Goal: Task Accomplishment & Management: Complete application form

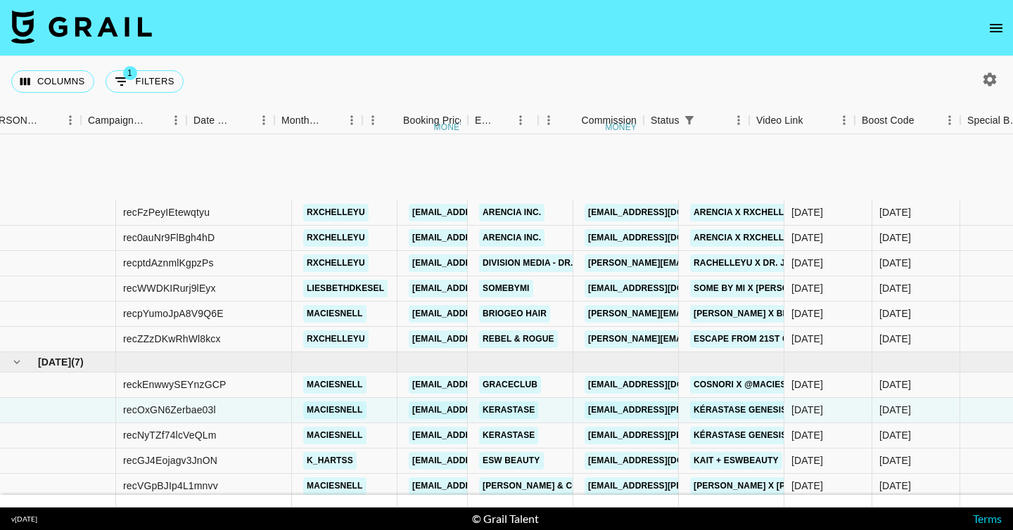
scroll to position [136, 598]
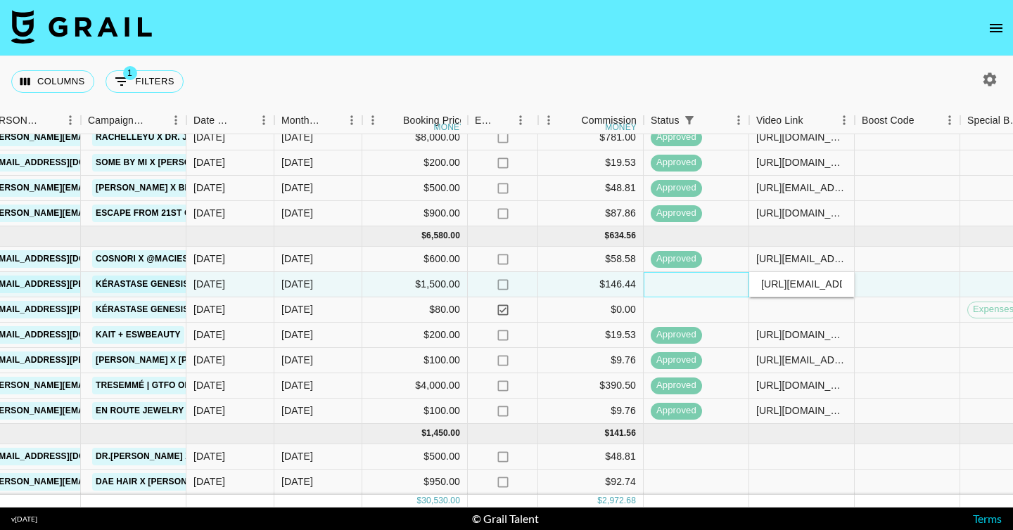
click at [700, 278] on div at bounding box center [695, 284] width 105 height 25
click at [101, 276] on link "Kérastase Genesis: Range Virality x [PERSON_NAME]" at bounding box center [222, 285] width 261 height 18
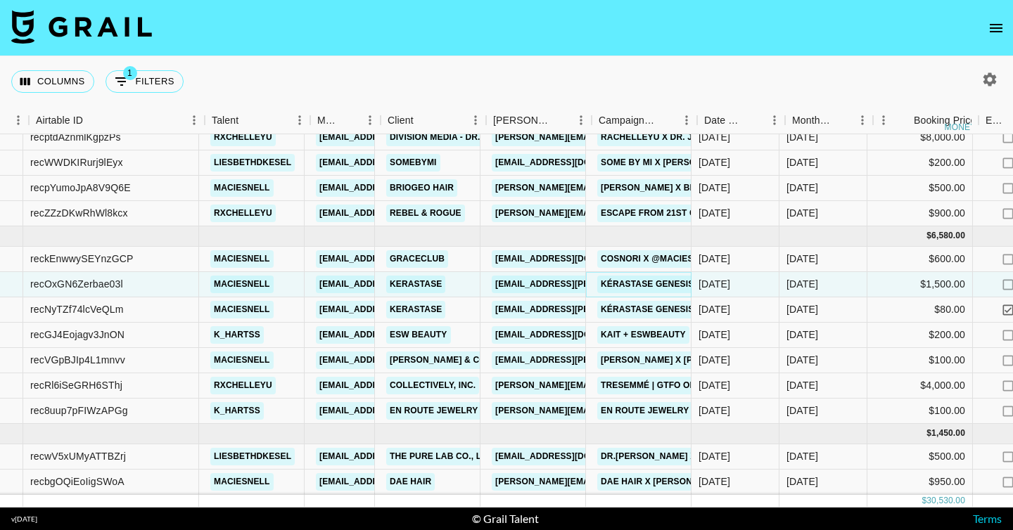
scroll to position [136, 87]
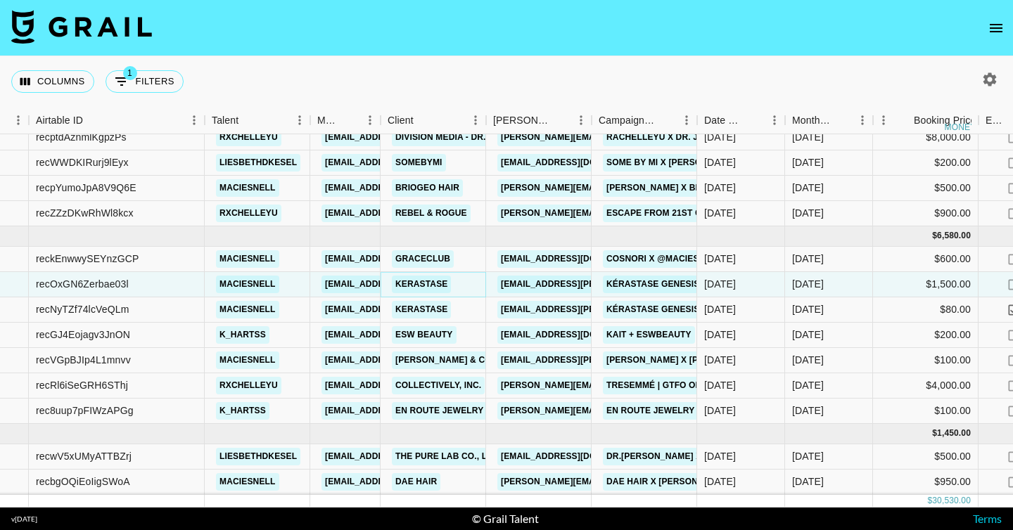
click at [432, 277] on link "Kerastase" at bounding box center [421, 285] width 59 height 18
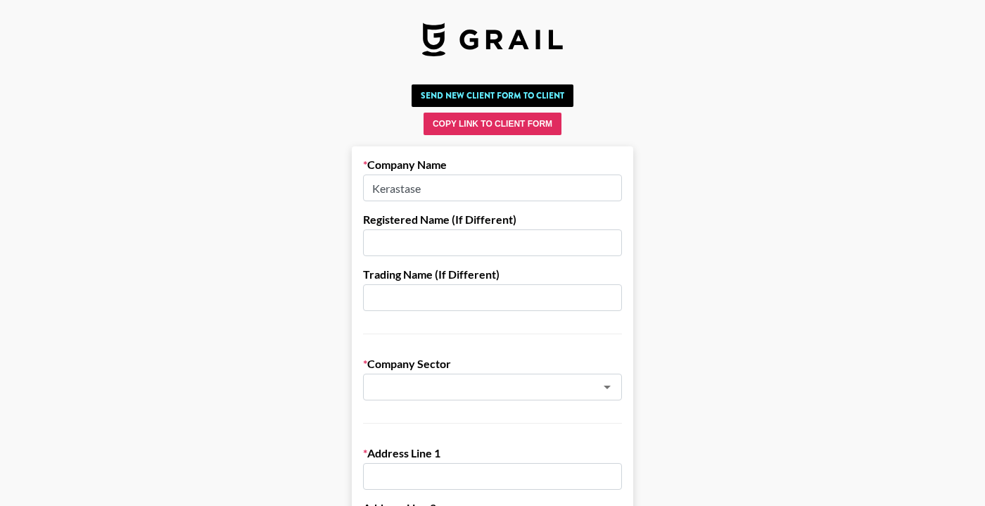
drag, startPoint x: 458, startPoint y: 186, endPoint x: 248, endPoint y: 186, distance: 209.6
paste input "OneFluential Inc"
type input "OneFluential Inc"
click at [398, 383] on input "text" at bounding box center [473, 387] width 205 height 16
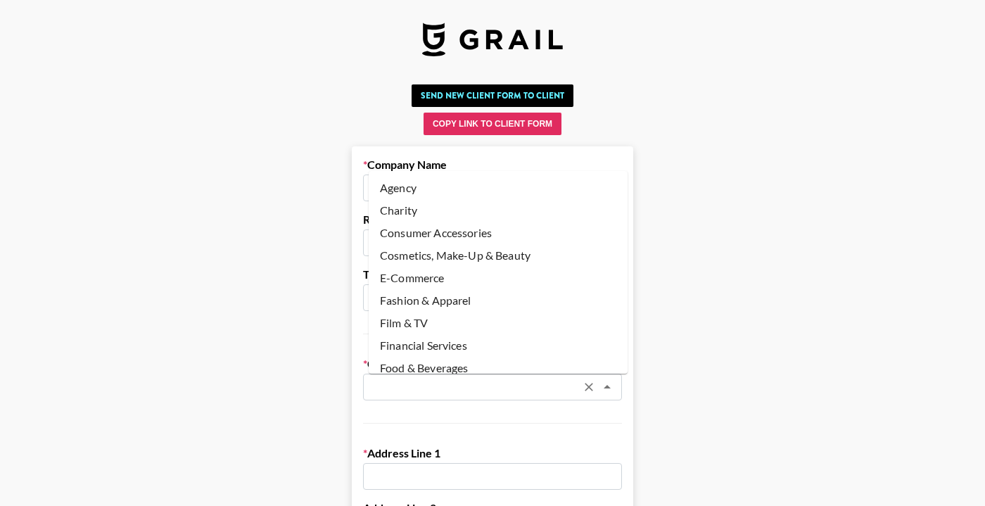
click at [415, 245] on li "Cosmetics, Make-Up & Beauty" at bounding box center [498, 255] width 259 height 23
type input "Cosmetics, Make-Up & Beauty"
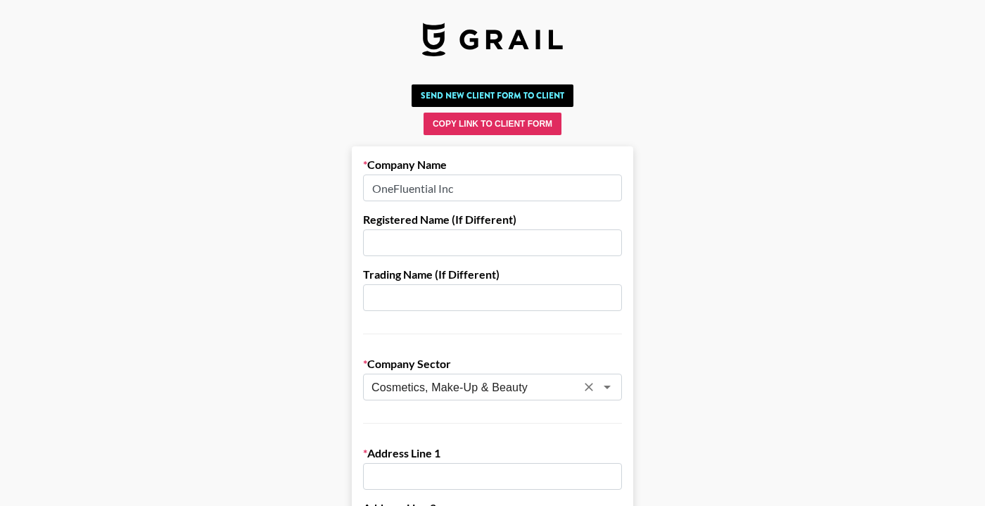
drag, startPoint x: 415, startPoint y: 489, endPoint x: 466, endPoint y: 470, distance: 55.0
click at [440, 480] on input "text" at bounding box center [492, 476] width 259 height 27
paste input "300 S 4th Street"
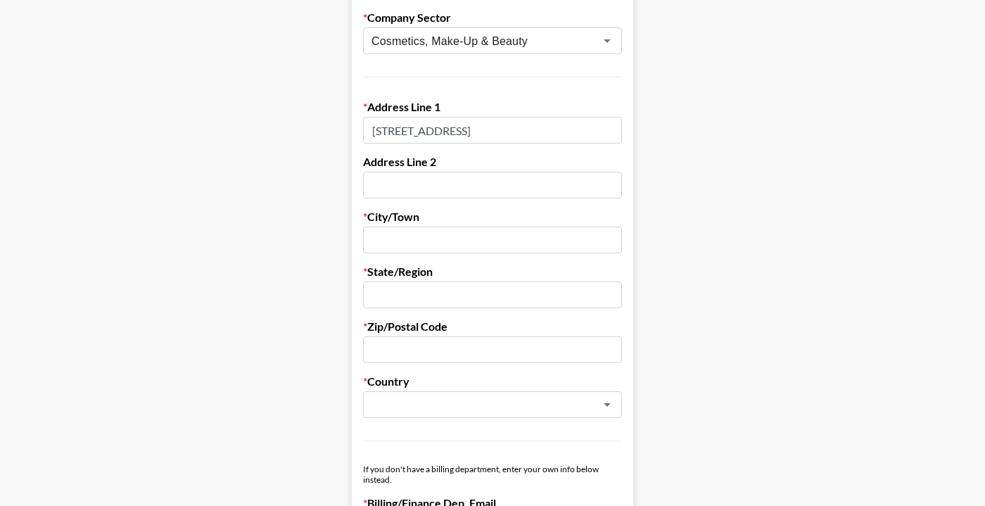
scroll to position [354, 0]
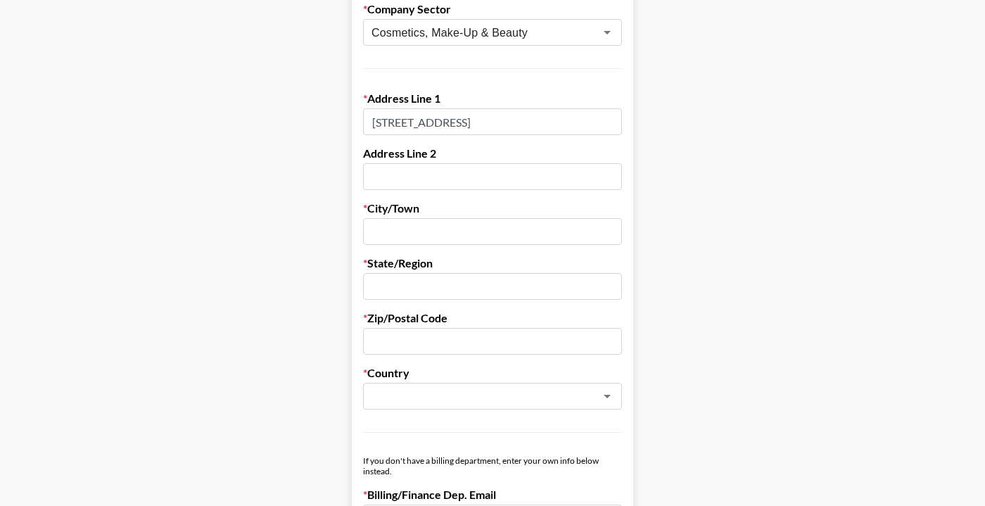
type input "300 S 4th Street"
click at [395, 179] on input "text" at bounding box center [492, 176] width 259 height 27
paste input "Suite 180"
type input "Suite 180"
drag, startPoint x: 414, startPoint y: 234, endPoint x: 407, endPoint y: 242, distance: 10.5
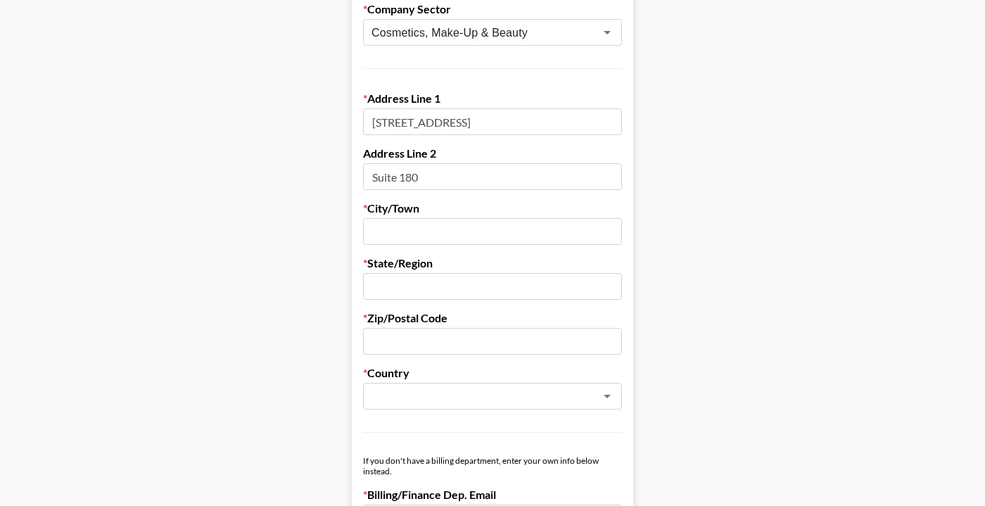
click at [414, 234] on input "text" at bounding box center [492, 231] width 259 height 27
paste input "Las Vegas"
type input "Las Vegas"
click at [402, 283] on input "text" at bounding box center [492, 286] width 259 height 27
type input "NV"
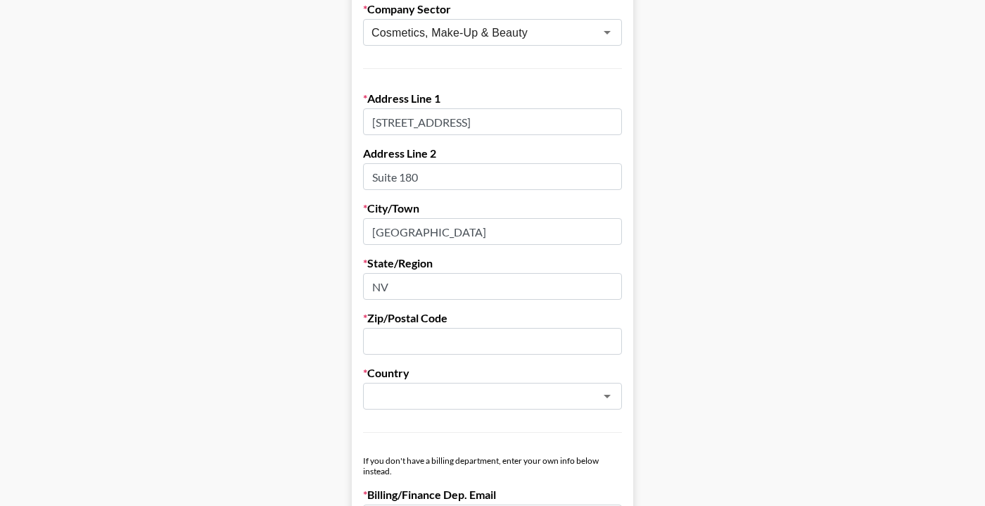
click at [406, 343] on input "text" at bounding box center [492, 341] width 259 height 27
paste input "89101"
type input "89101"
click at [402, 388] on input "text" at bounding box center [473, 396] width 205 height 16
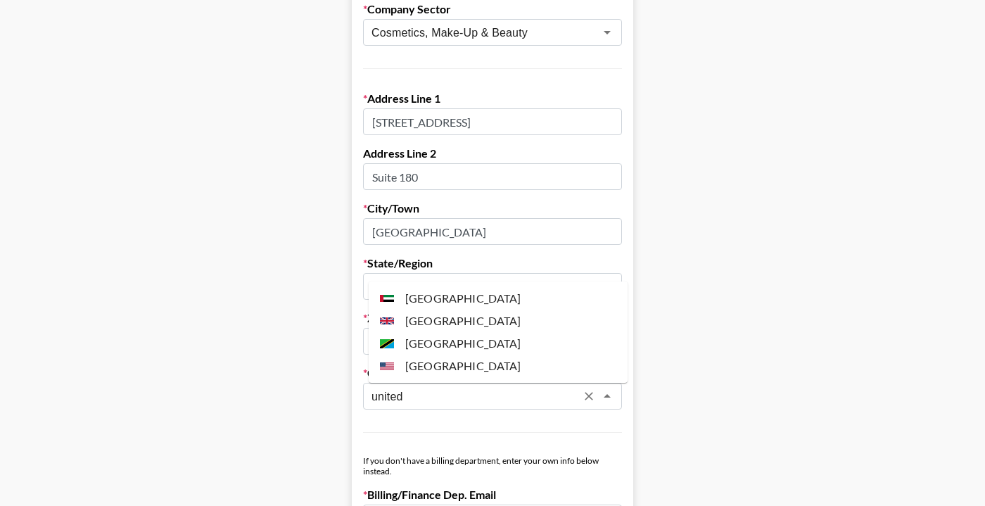
click at [496, 362] on li "United States" at bounding box center [498, 365] width 259 height 23
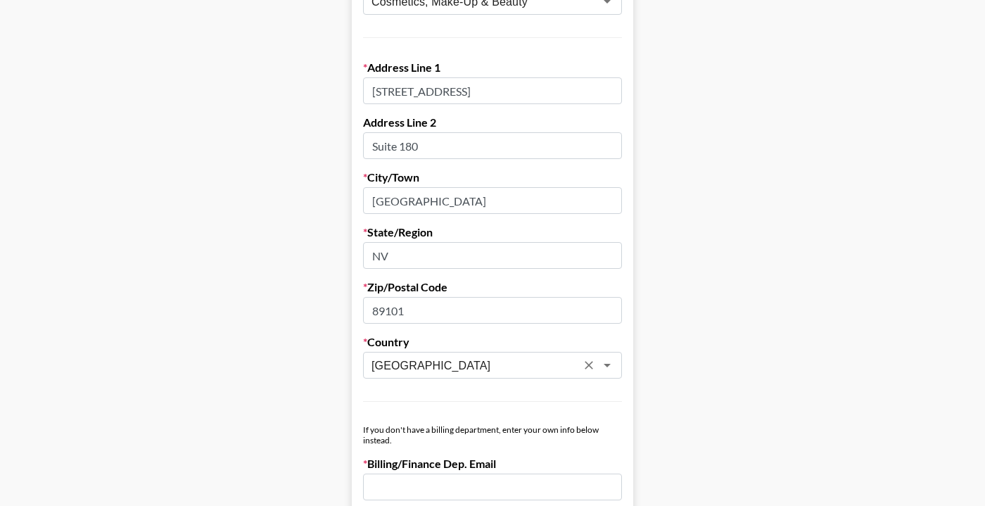
scroll to position [386, 0]
type input "United States"
click at [440, 485] on input "email" at bounding box center [492, 486] width 259 height 27
paste input "onefluential@supplierinvoices.com ."
type input "onefluential@supplierinvoices.com"
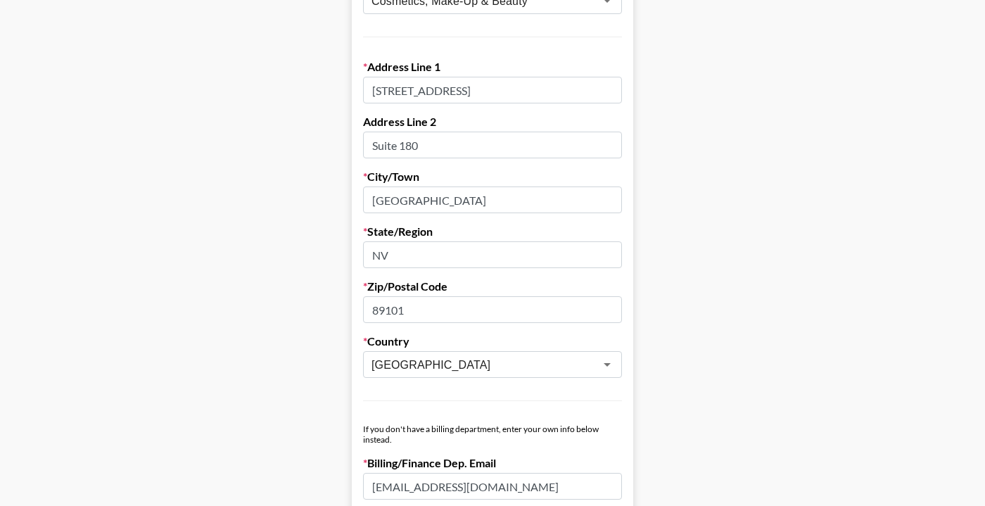
click at [904, 359] on main "Send New Client Form to Client Copy Link to Client Form Company Name OneFluenti…" at bounding box center [492, 417] width 962 height 1449
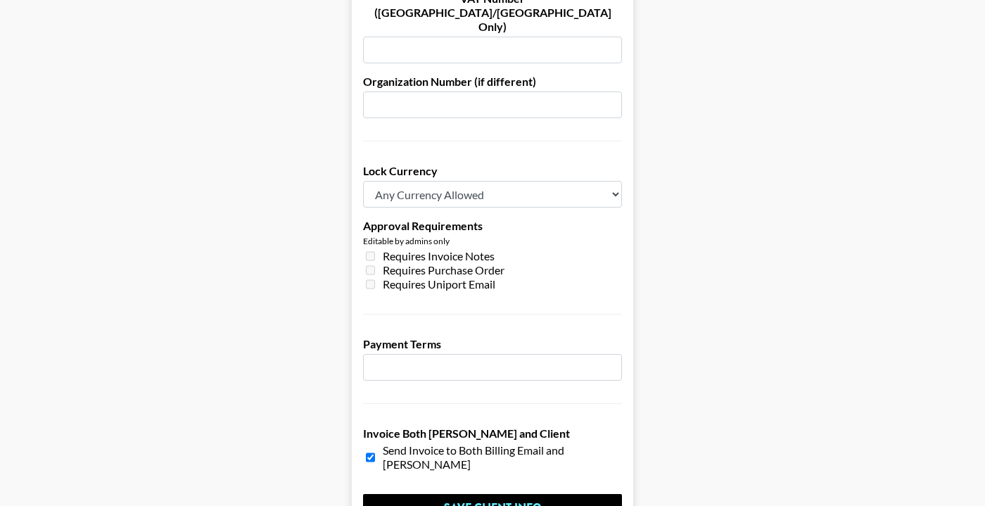
scroll to position [997, 0]
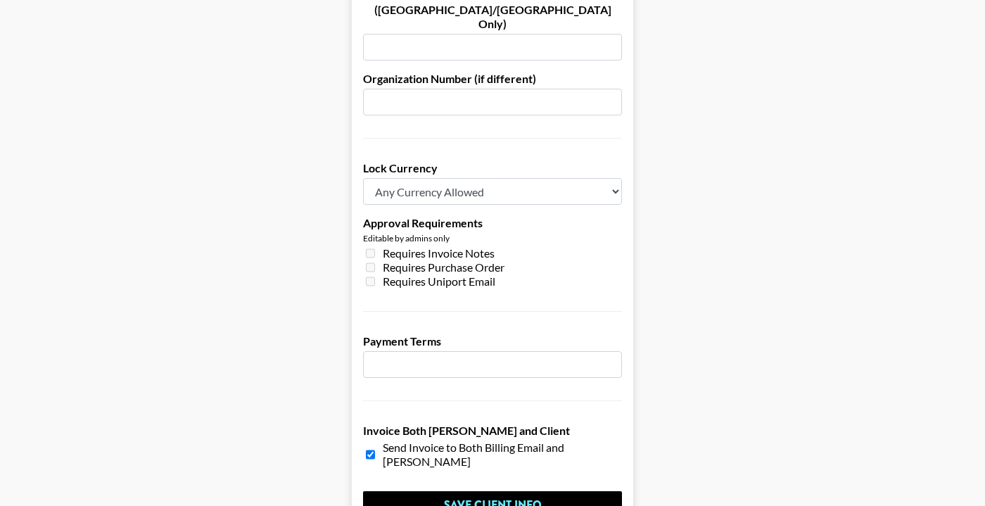
click at [437, 178] on select "Any Currency Allowed USD GBP EUR CAD AUD" at bounding box center [492, 191] width 259 height 27
select select "USD"
click at [404, 246] on span "Requires Invoice Notes" at bounding box center [439, 253] width 112 height 14
click at [377, 260] on div "Requires Purchase Order" at bounding box center [492, 267] width 259 height 14
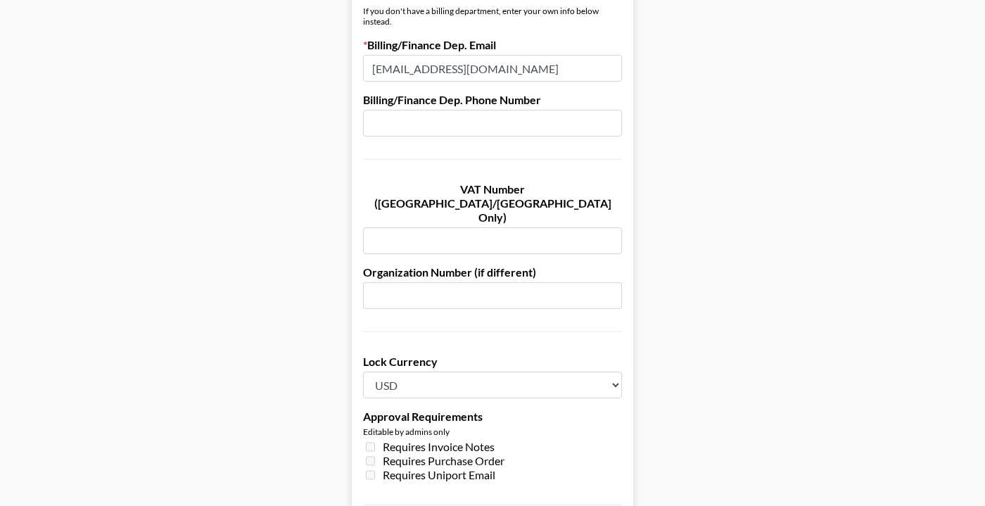
scroll to position [1072, 0]
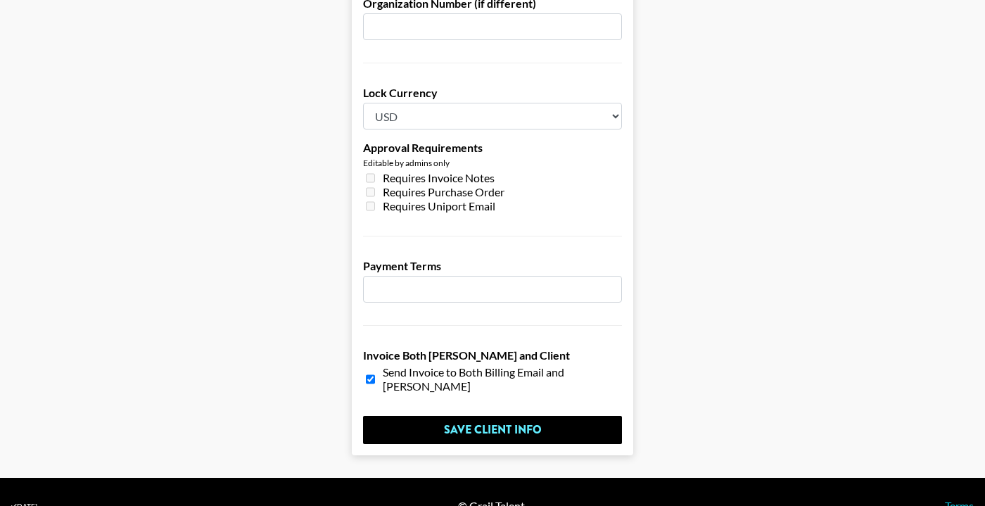
click at [436, 199] on span "Requires Uniport Email" at bounding box center [439, 206] width 113 height 14
click at [426, 185] on span "Requires Purchase Order" at bounding box center [444, 192] width 122 height 14
click at [412, 276] on input "number" at bounding box center [492, 289] width 259 height 27
click at [401, 276] on input "number" at bounding box center [492, 289] width 259 height 27
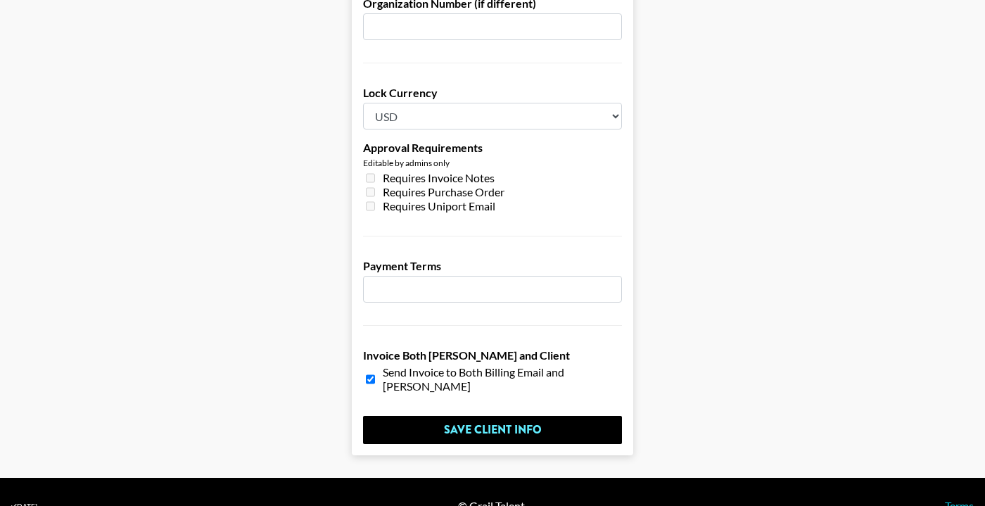
click at [394, 276] on input "number" at bounding box center [492, 289] width 259 height 27
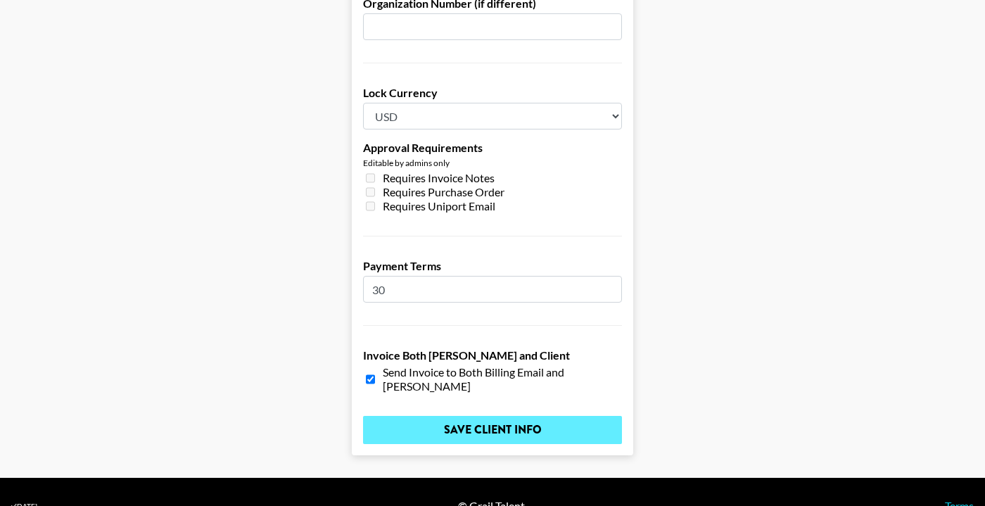
type input "30"
click at [458, 416] on input "Save Client Info" at bounding box center [492, 430] width 259 height 28
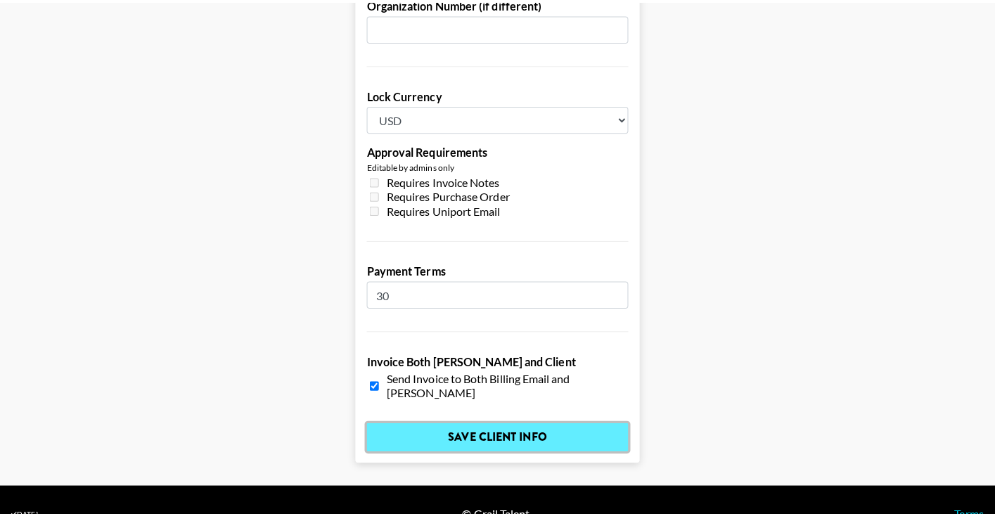
scroll to position [0, 0]
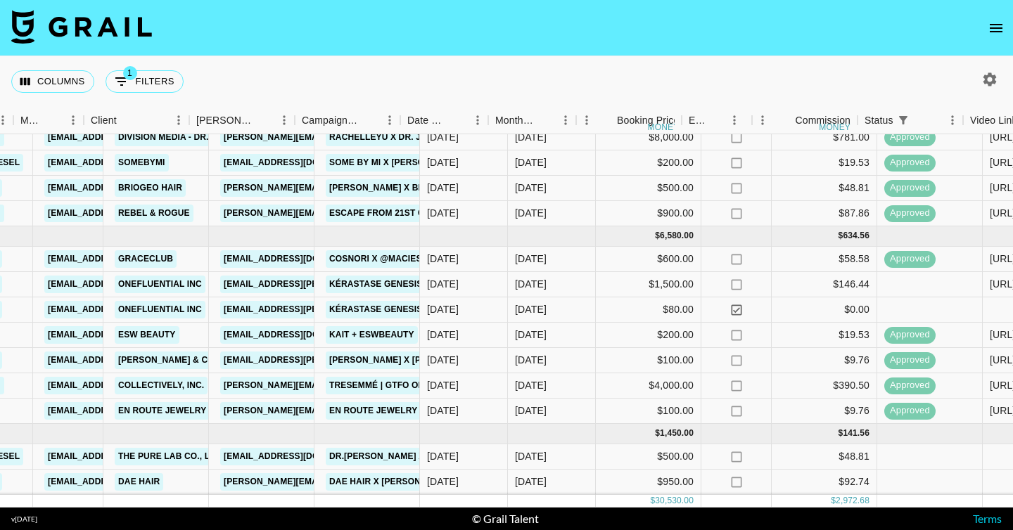
scroll to position [136, 349]
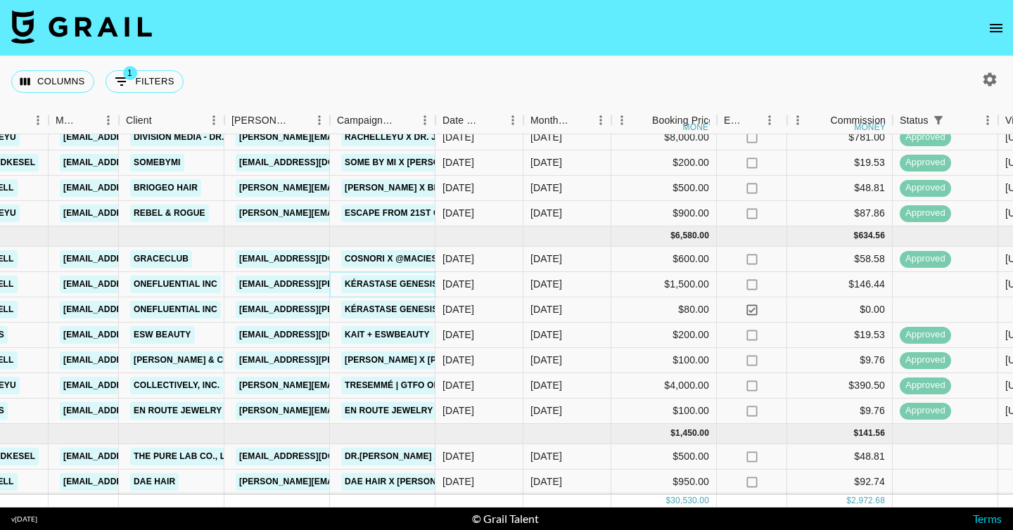
click at [391, 276] on link "Kérastase Genesis: Range Virality x Macie Snell" at bounding box center [471, 285] width 261 height 18
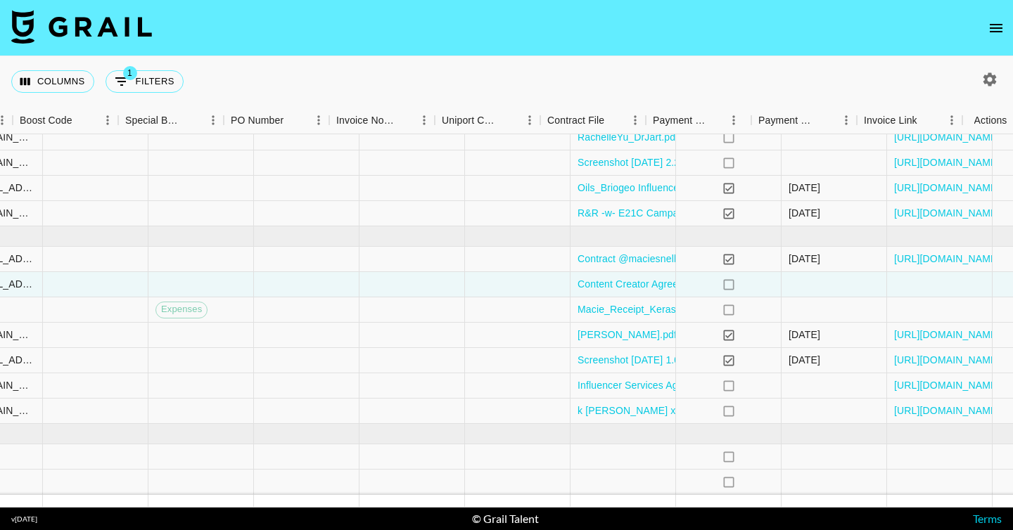
scroll to position [136, 1456]
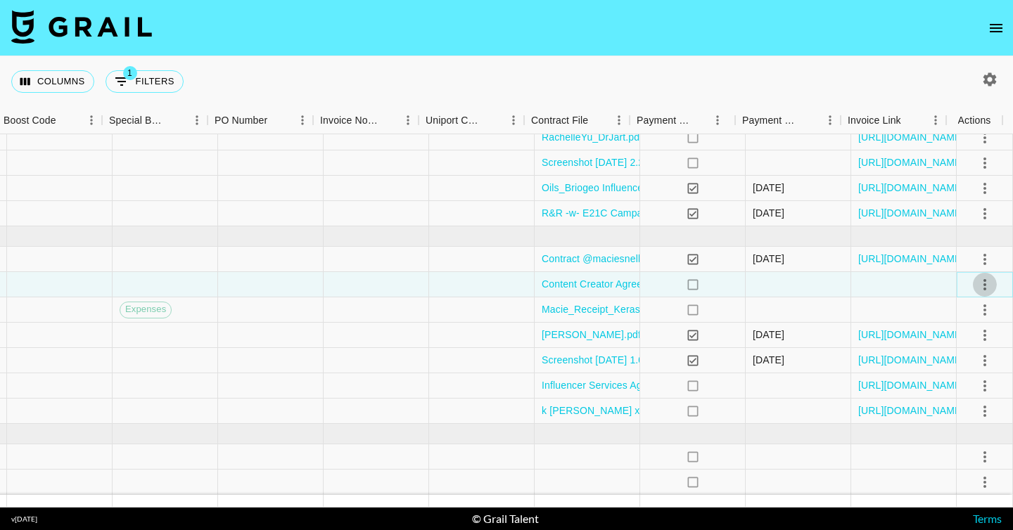
click at [976, 276] on icon "select merge strategy" at bounding box center [984, 284] width 17 height 17
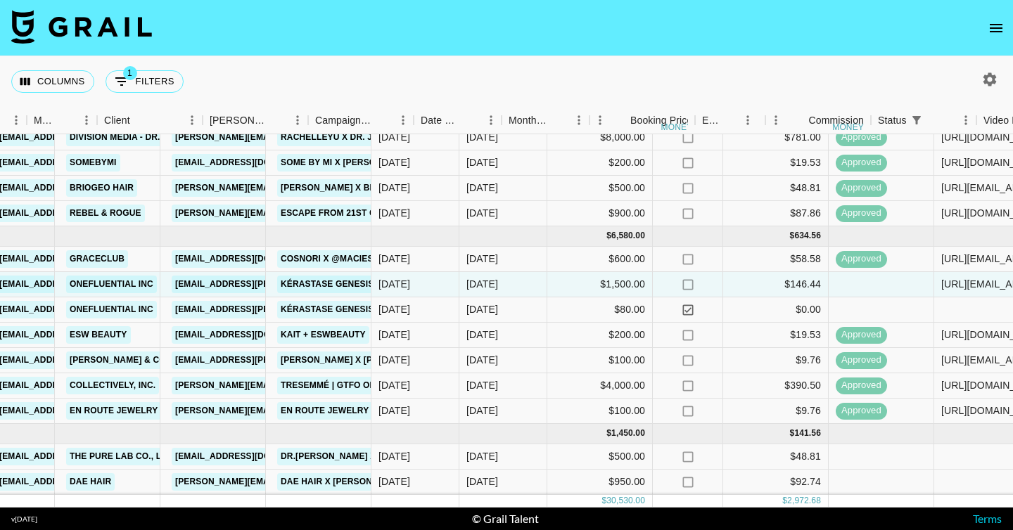
scroll to position [136, 371]
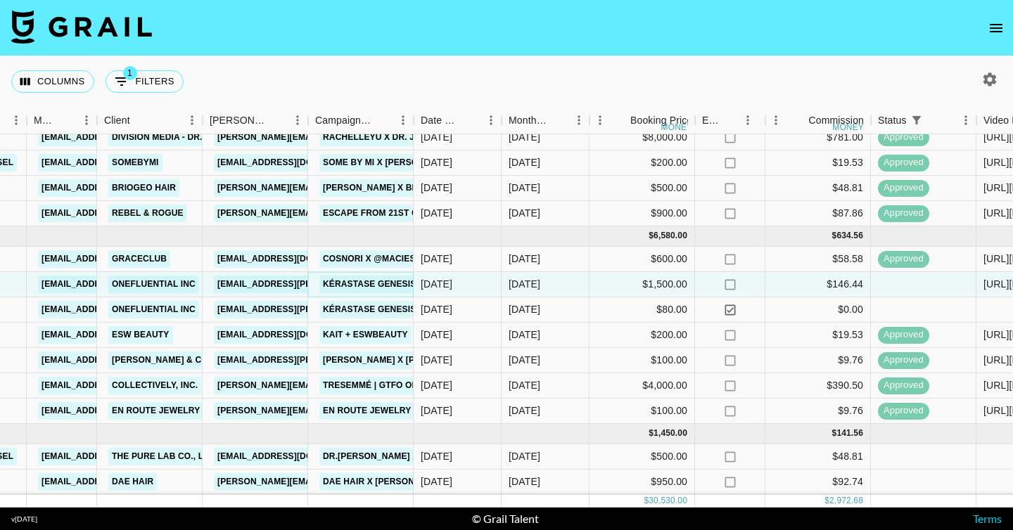
click at [340, 276] on link "Kérastase Genesis: Range Virality x Macie Snell" at bounding box center [449, 285] width 261 height 18
click at [511, 277] on div "Jul '25" at bounding box center [524, 284] width 32 height 14
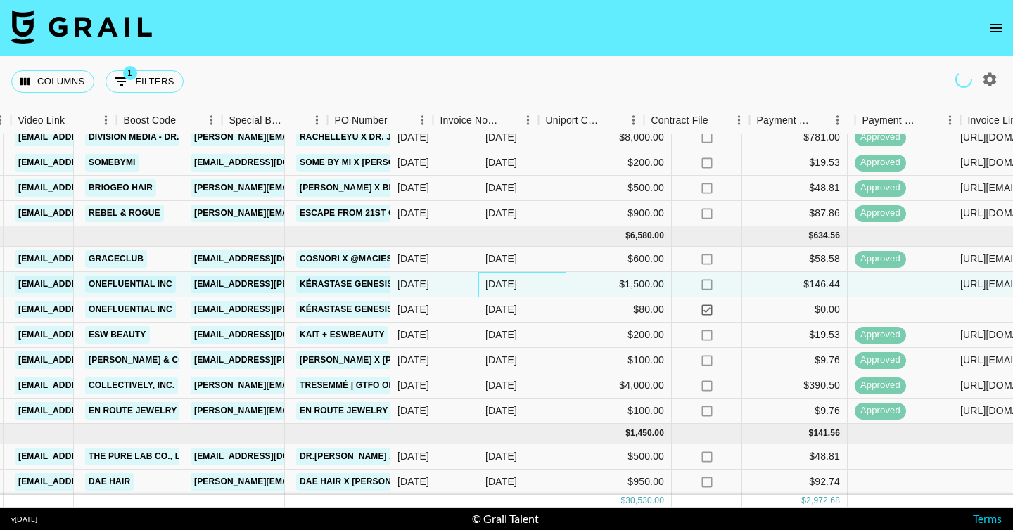
scroll to position [136, 1456]
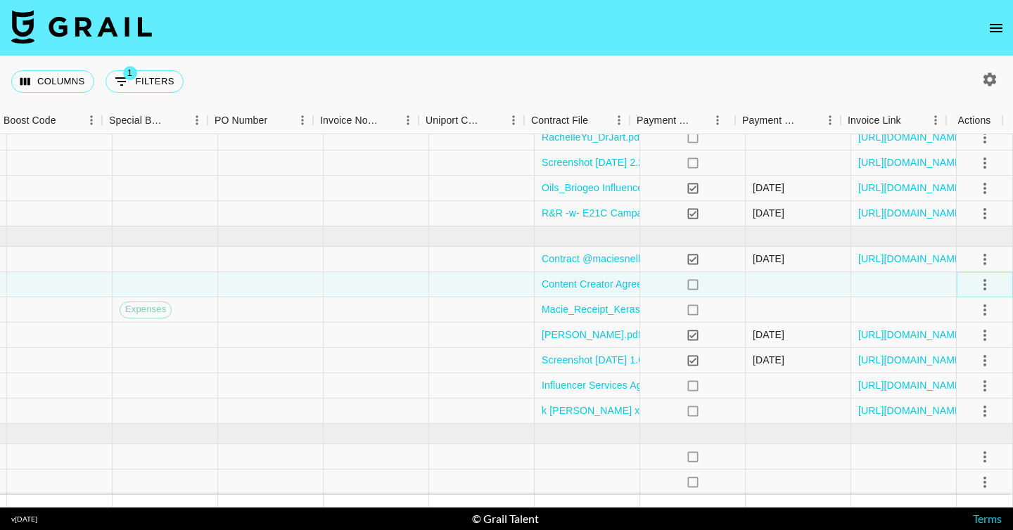
click at [976, 276] on icon "select merge strategy" at bounding box center [984, 284] width 17 height 17
click at [940, 410] on div "Approve" at bounding box center [954, 405] width 43 height 17
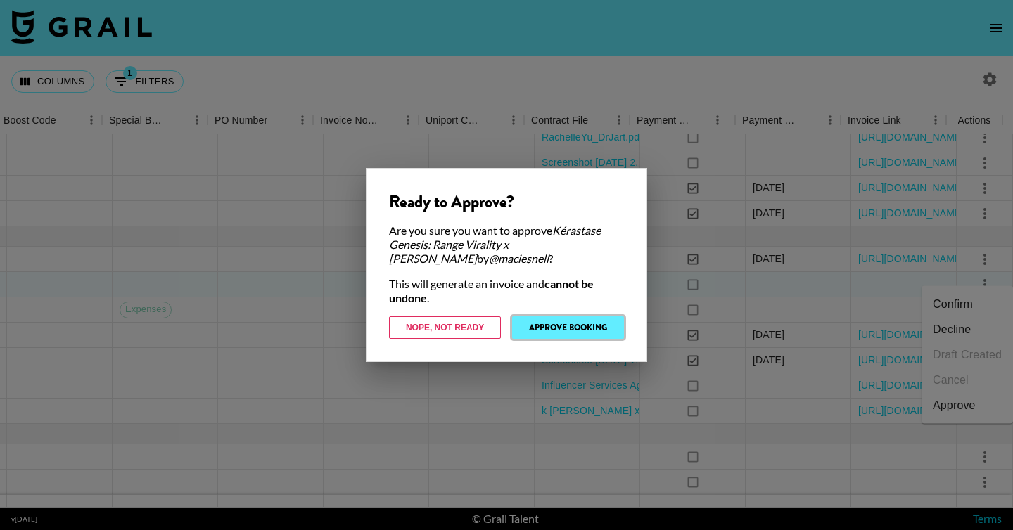
click at [529, 333] on button "Approve Booking" at bounding box center [568, 327] width 112 height 23
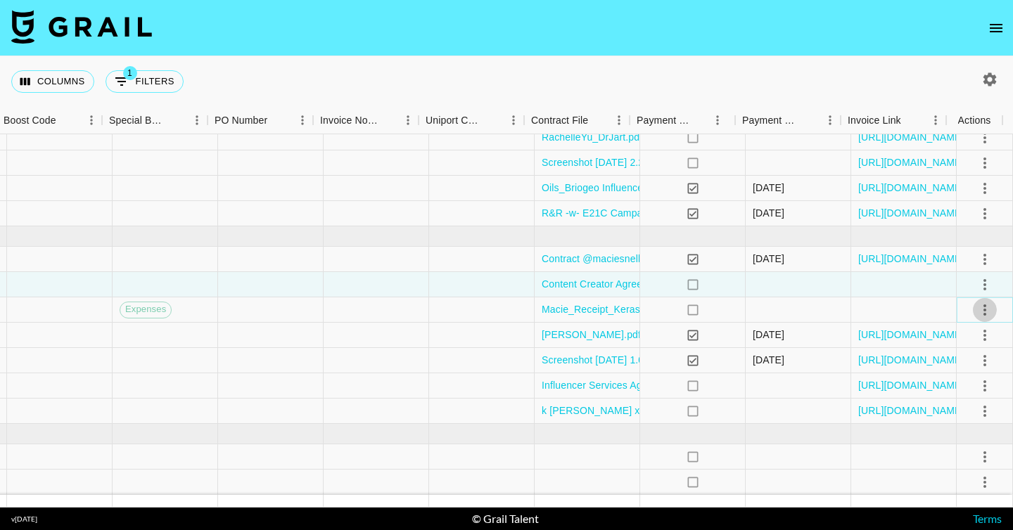
click at [976, 306] on icon "select merge strategy" at bounding box center [984, 310] width 17 height 17
click at [946, 428] on div "Approve" at bounding box center [954, 431] width 43 height 17
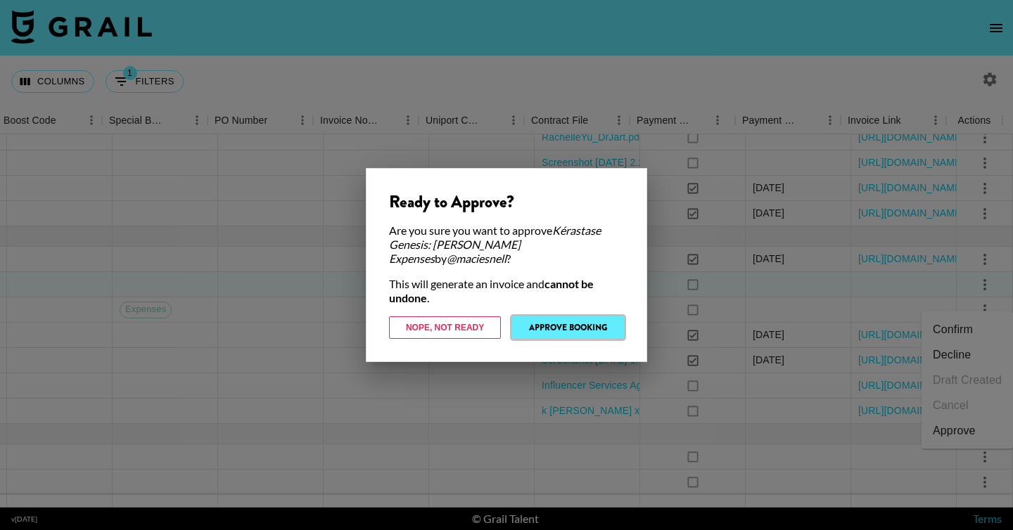
click at [599, 321] on button "Approve Booking" at bounding box center [568, 327] width 112 height 23
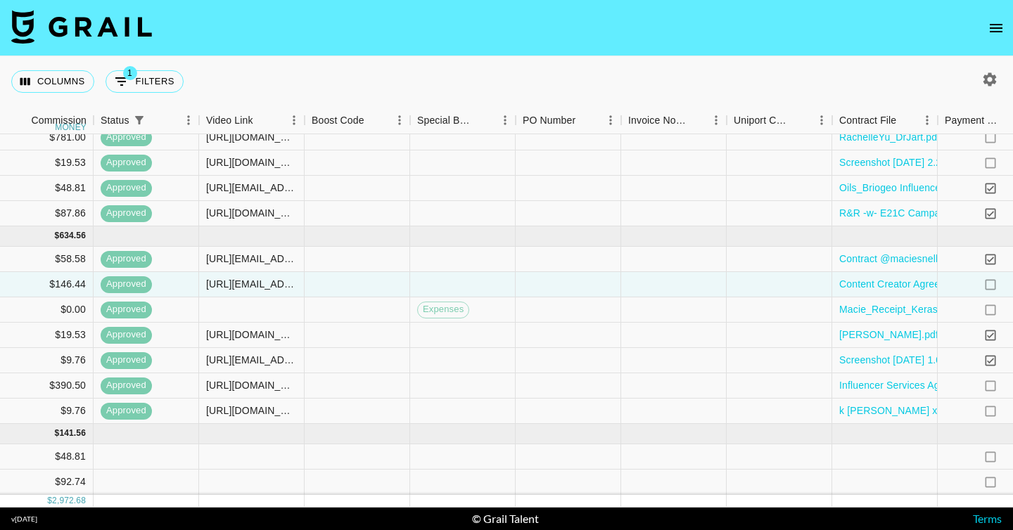
scroll to position [136, 1088]
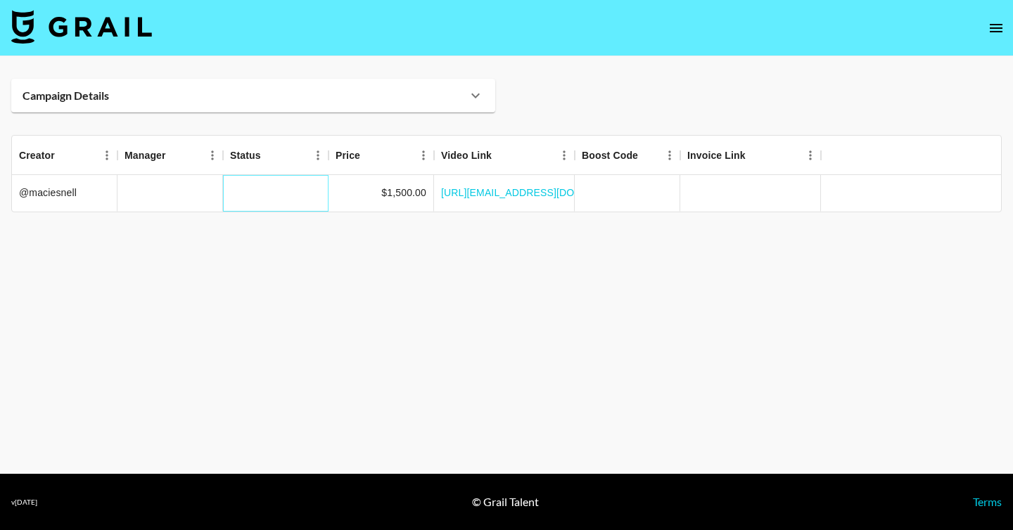
click at [297, 196] on div at bounding box center [275, 193] width 105 height 37
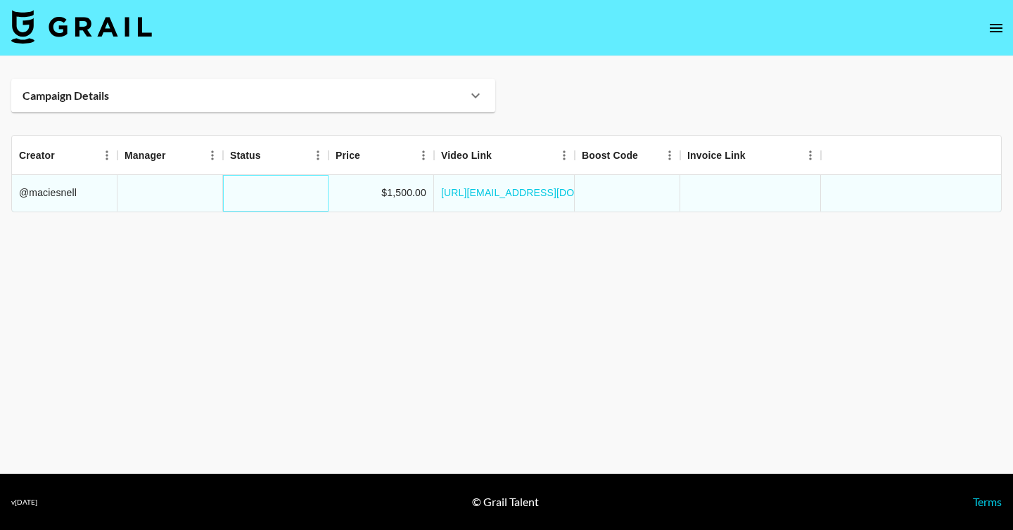
click at [297, 196] on div at bounding box center [275, 193] width 105 height 37
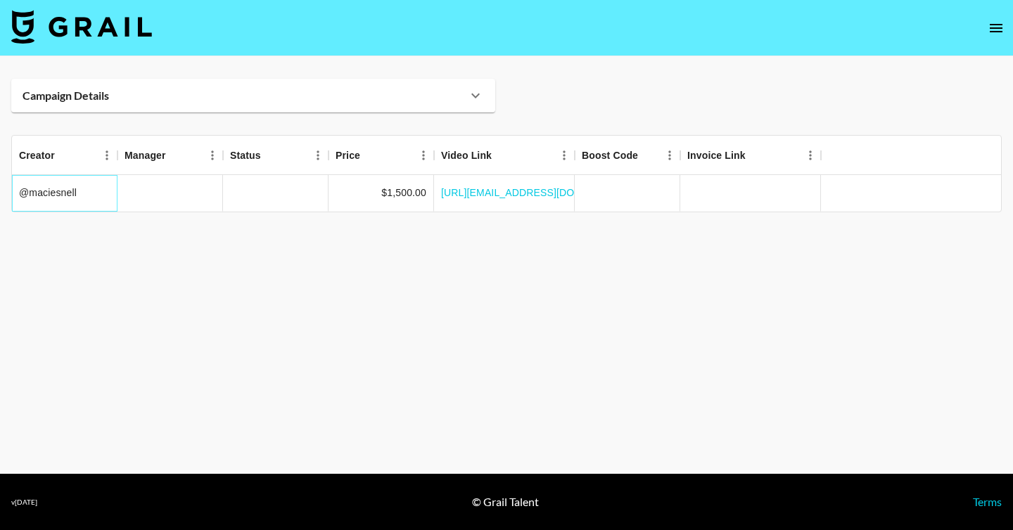
click at [91, 179] on div "@maciesnell" at bounding box center [64, 193] width 105 height 37
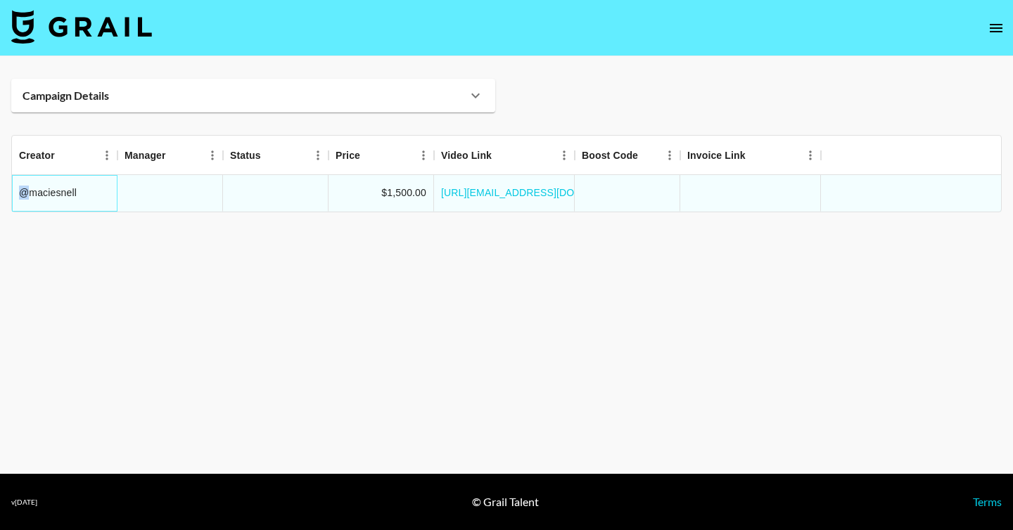
click at [91, 179] on div "@maciesnell" at bounding box center [64, 193] width 105 height 37
click at [161, 111] on div "Campaign Details" at bounding box center [253, 96] width 484 height 34
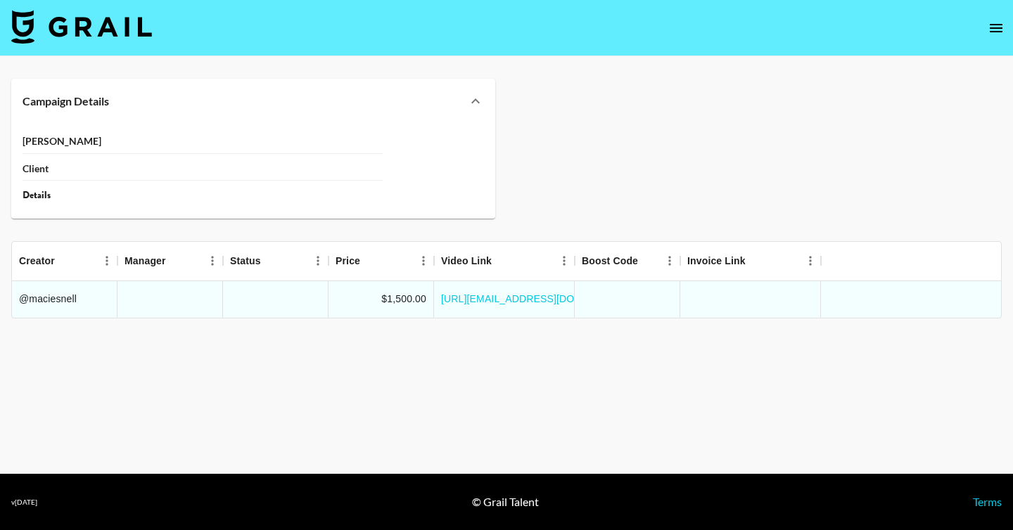
click at [103, 160] on div "Client" at bounding box center [203, 169] width 360 height 25
